Goal: Task Accomplishment & Management: Manage account settings

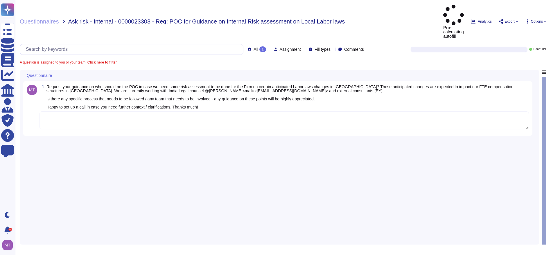
click at [78, 112] on textarea at bounding box center [284, 121] width 489 height 18
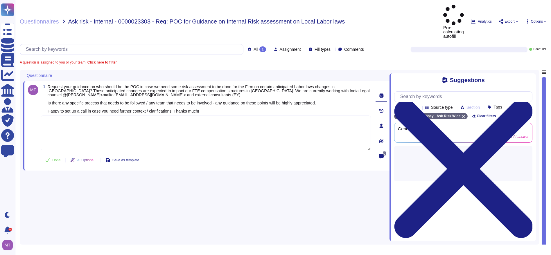
paste textarea "We are connecting you with @[PERSON_NAME], Director of Compliance, Labor & Empl…"
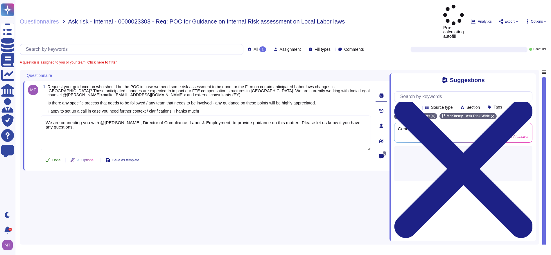
type textarea "We are connecting you with @[PERSON_NAME], Director of Compliance, Labor & Empl…"
click at [51, 155] on button "Done" at bounding box center [53, 161] width 25 height 12
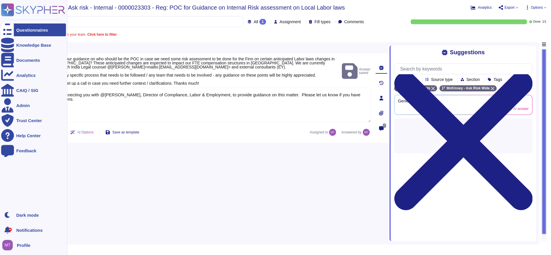
click at [18, 28] on div "Questionnaires" at bounding box center [32, 30] width 32 height 4
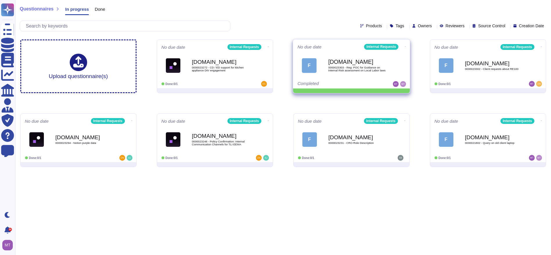
click at [405, 46] on icon at bounding box center [405, 46] width 1 height 1
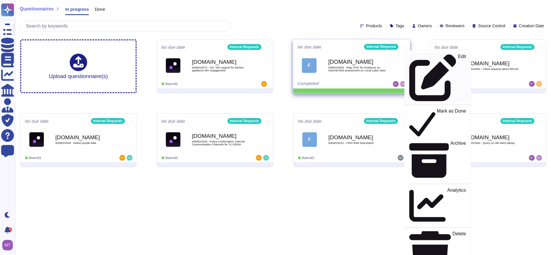
click at [458, 58] on p "Edit" at bounding box center [462, 77] width 8 height 47
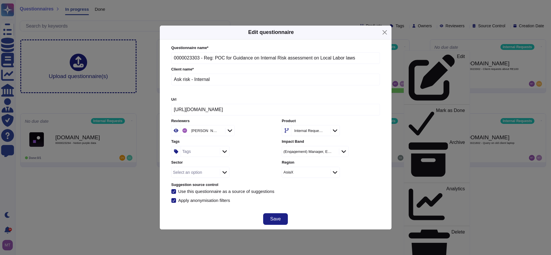
click at [197, 155] on div "Tags" at bounding box center [199, 151] width 37 height 10
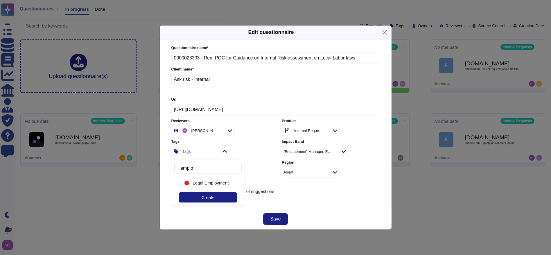
type input "employ"
click at [211, 186] on div "Legal Employment" at bounding box center [209, 183] width 52 height 13
click at [279, 215] on button "Save" at bounding box center [275, 220] width 24 height 12
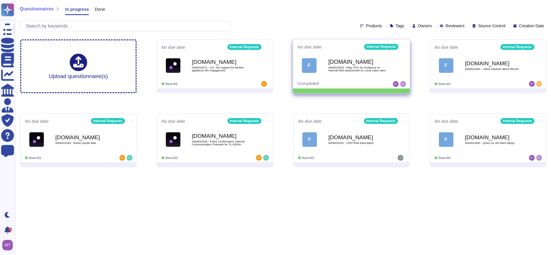
click at [402, 42] on div "No due date Internal Requests F [DOMAIN_NAME] 0000023303 - Reg: POC for Guidanc…" at bounding box center [351, 64] width 117 height 49
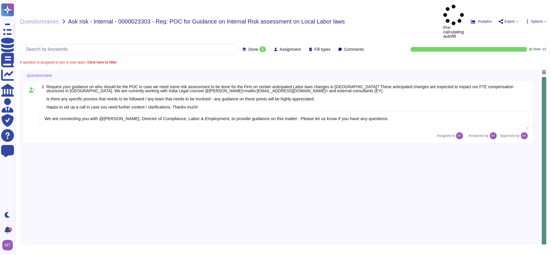
type textarea "We are connecting you with @[PERSON_NAME], Director of Compliance, Labor & Empl…"
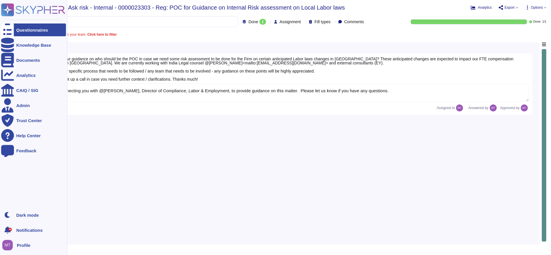
click at [25, 33] on div "Questionnaires" at bounding box center [33, 30] width 65 height 13
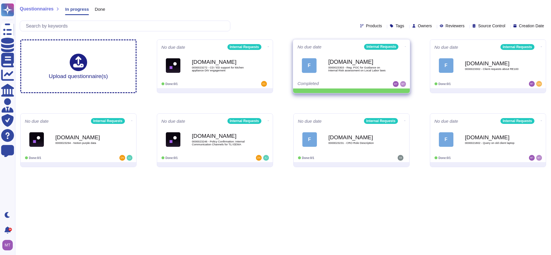
click at [404, 43] on span at bounding box center [405, 46] width 2 height 6
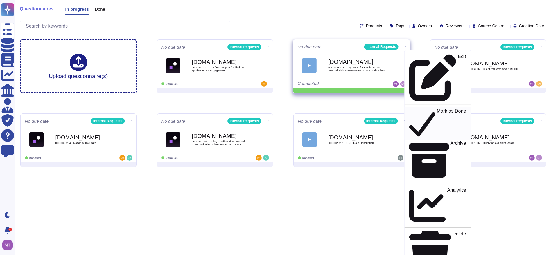
click at [410, 109] on div "Mark as Done" at bounding box center [437, 124] width 57 height 30
